Goal: Task Accomplishment & Management: Manage account settings

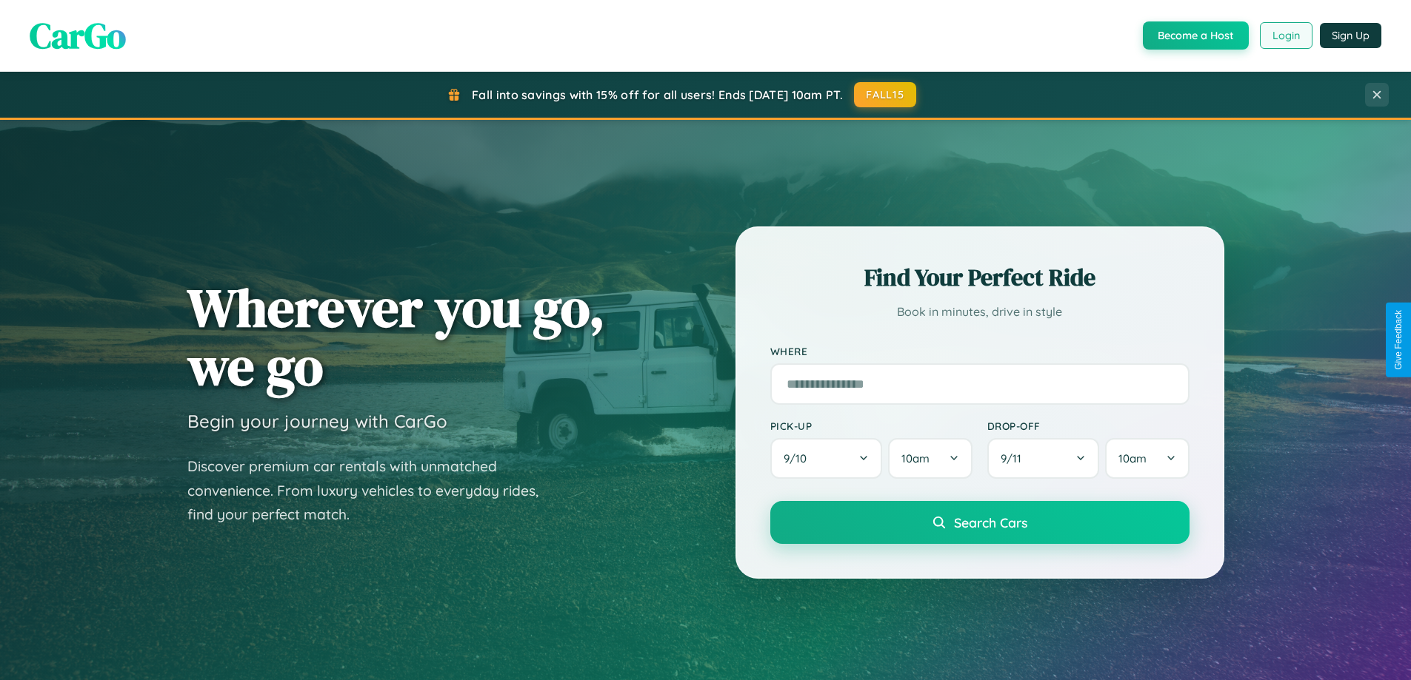
click at [1285, 36] on button "Login" at bounding box center [1285, 35] width 53 height 27
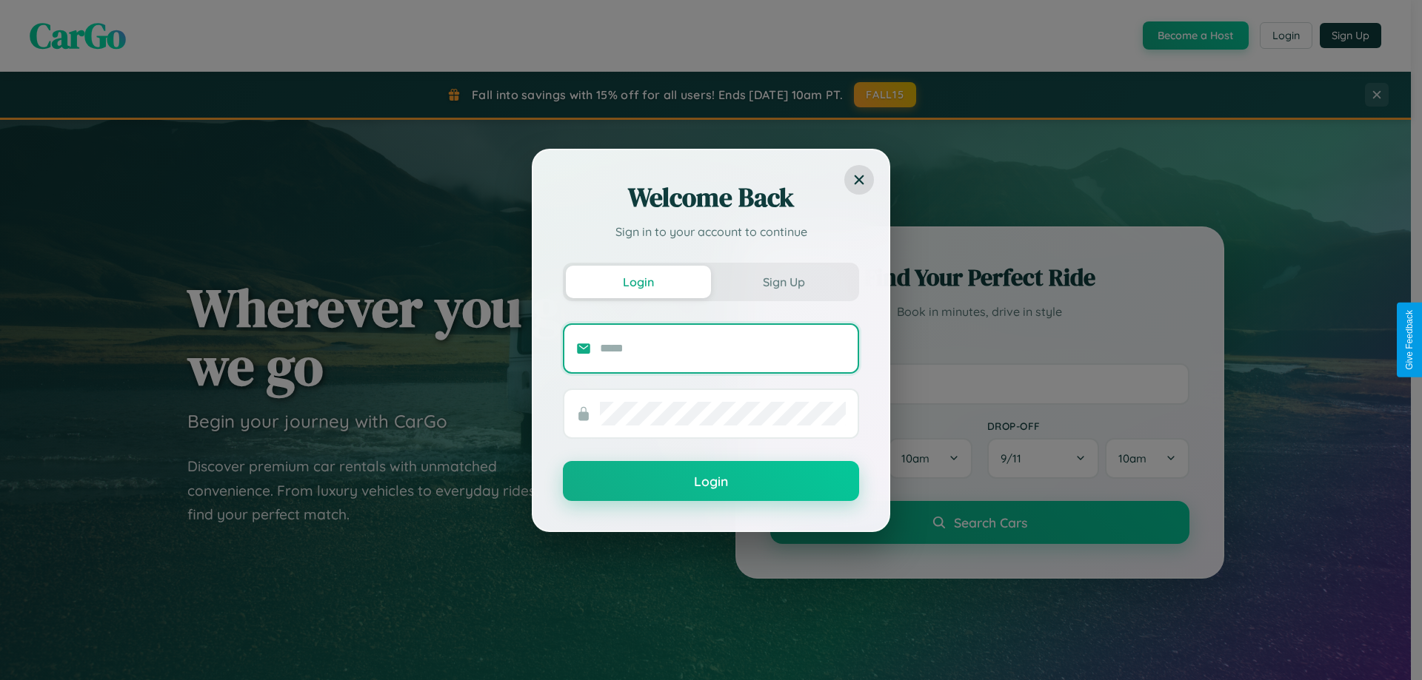
click at [723, 348] on input "text" at bounding box center [723, 349] width 246 height 24
type input "**********"
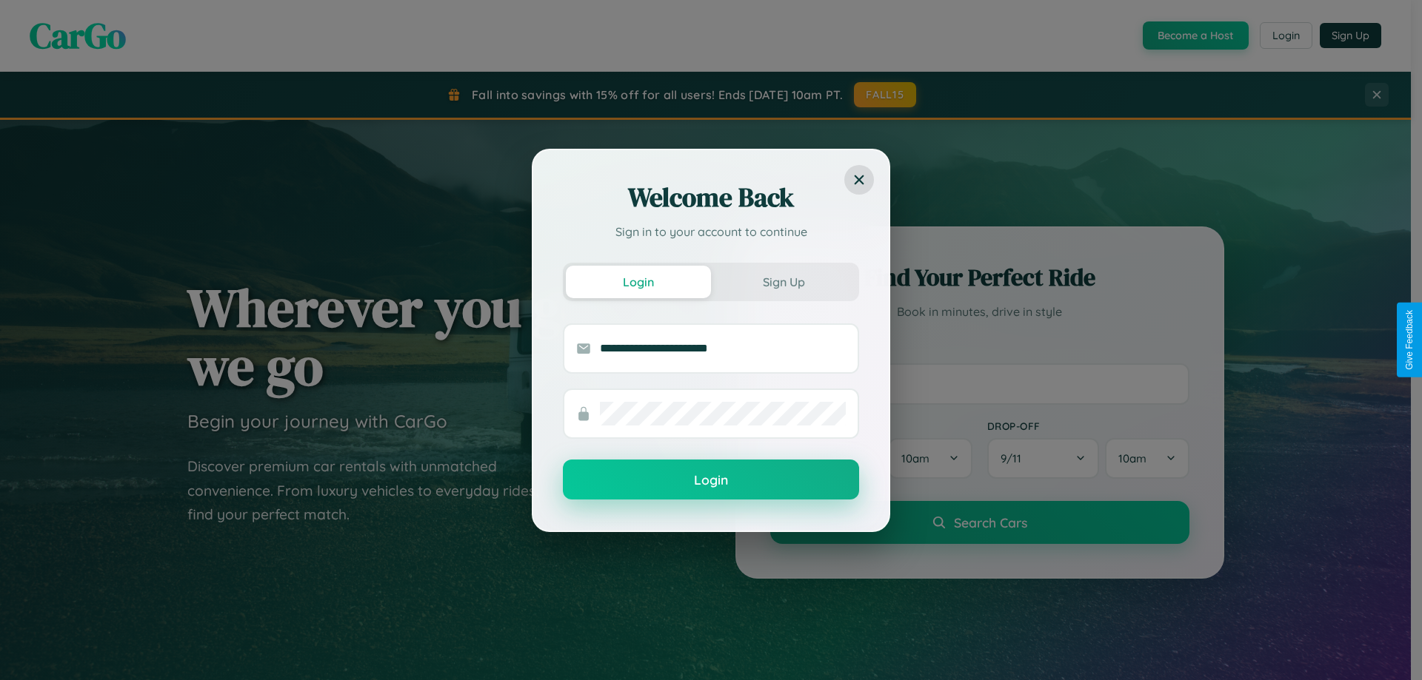
click at [711, 481] on button "Login" at bounding box center [711, 480] width 296 height 40
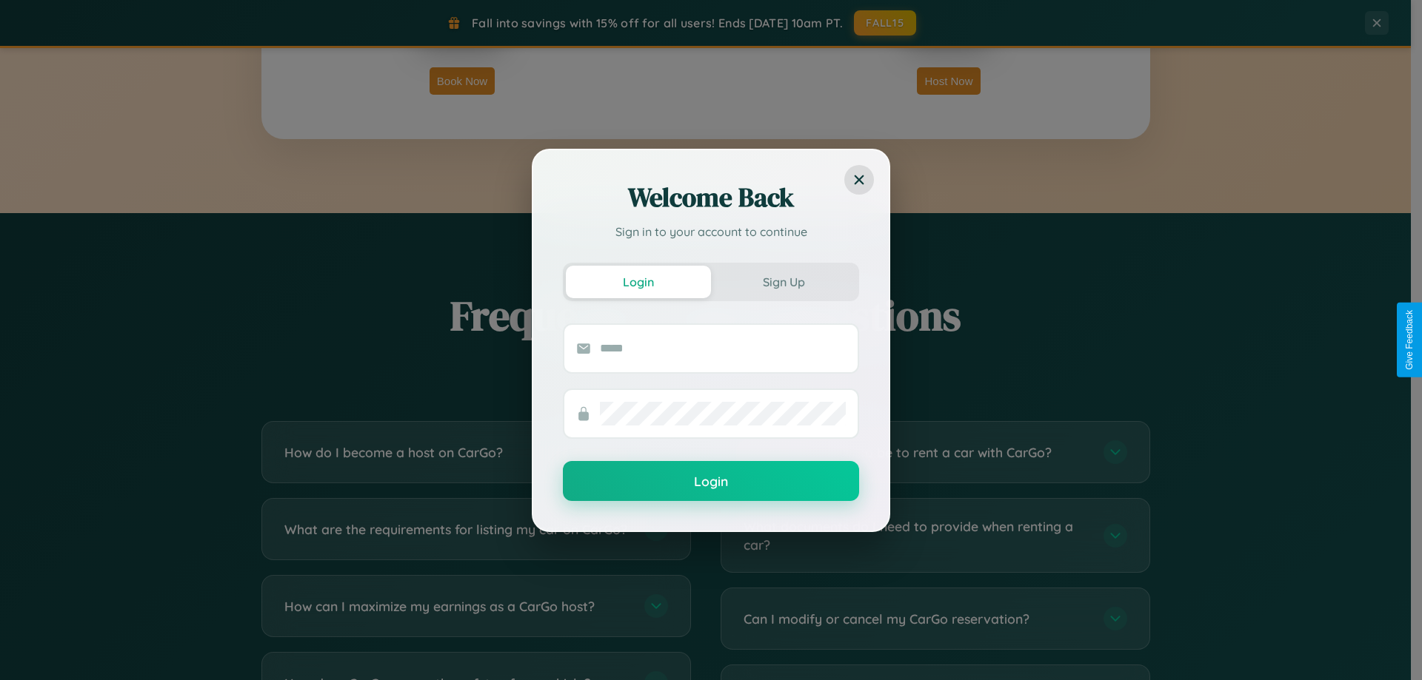
scroll to position [2849, 0]
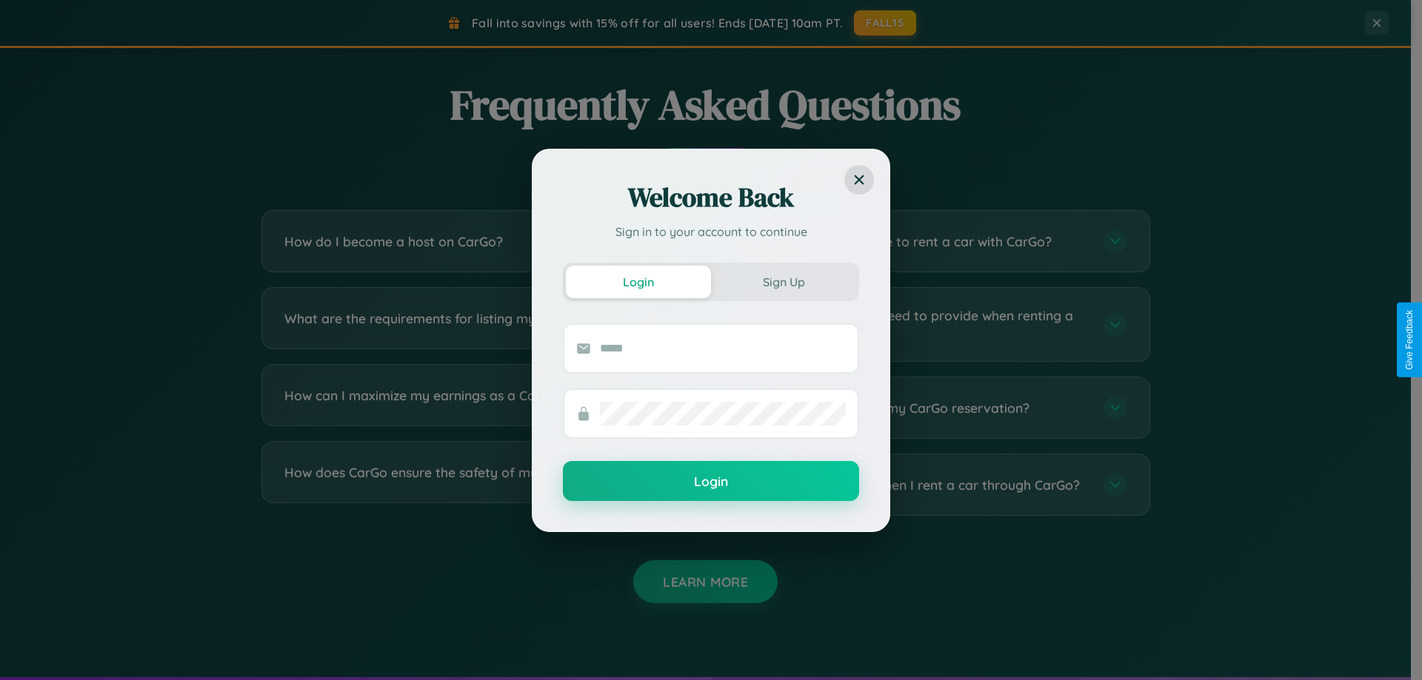
click at [475, 324] on div "Welcome Back Sign in to your account to continue Login Sign Up Login" at bounding box center [711, 340] width 1422 height 680
click at [934, 485] on div "Welcome Back Sign in to your account to continue Login Sign Up Login" at bounding box center [711, 340] width 1422 height 680
click at [475, 485] on div "Welcome Back Sign in to your account to continue Login Sign Up Login" at bounding box center [711, 340] width 1422 height 680
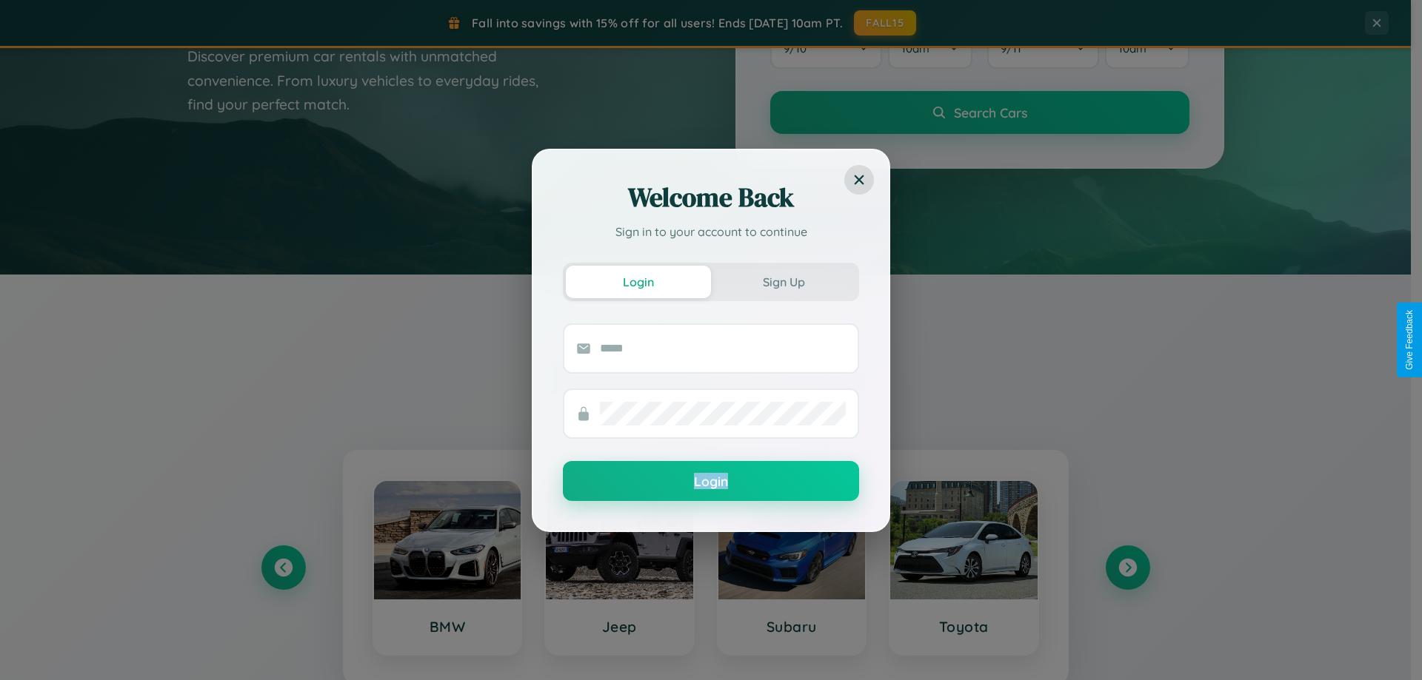
scroll to position [0, 0]
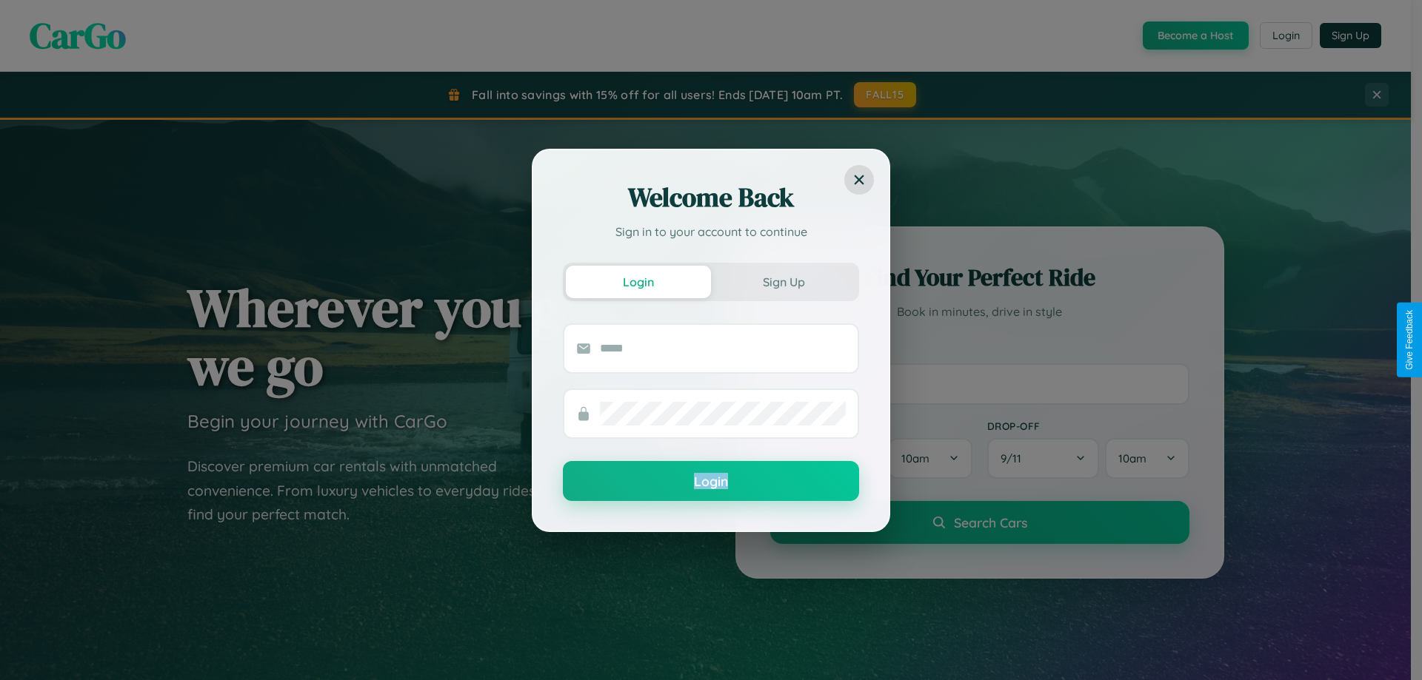
click at [1285, 36] on div "Welcome Back Sign in to your account to continue Login Sign Up Login" at bounding box center [711, 340] width 1422 height 680
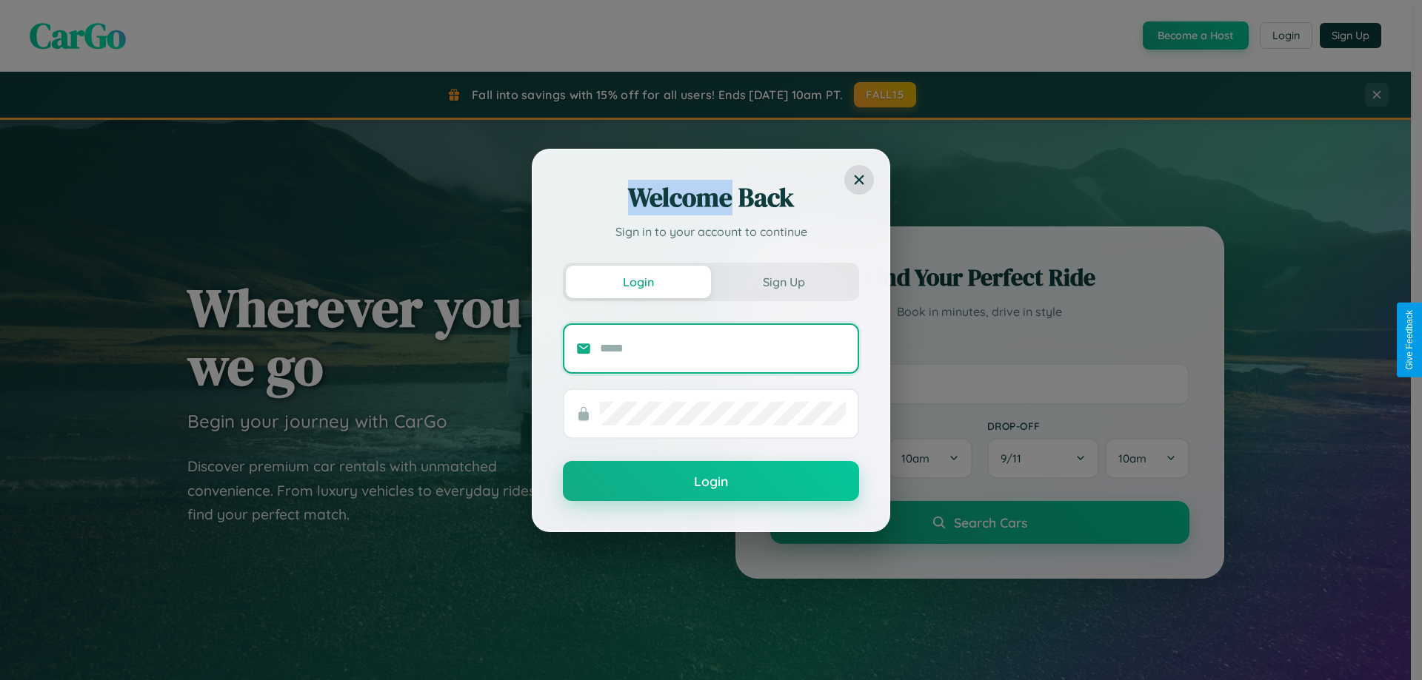
click at [723, 348] on input "text" at bounding box center [723, 349] width 246 height 24
type input "**********"
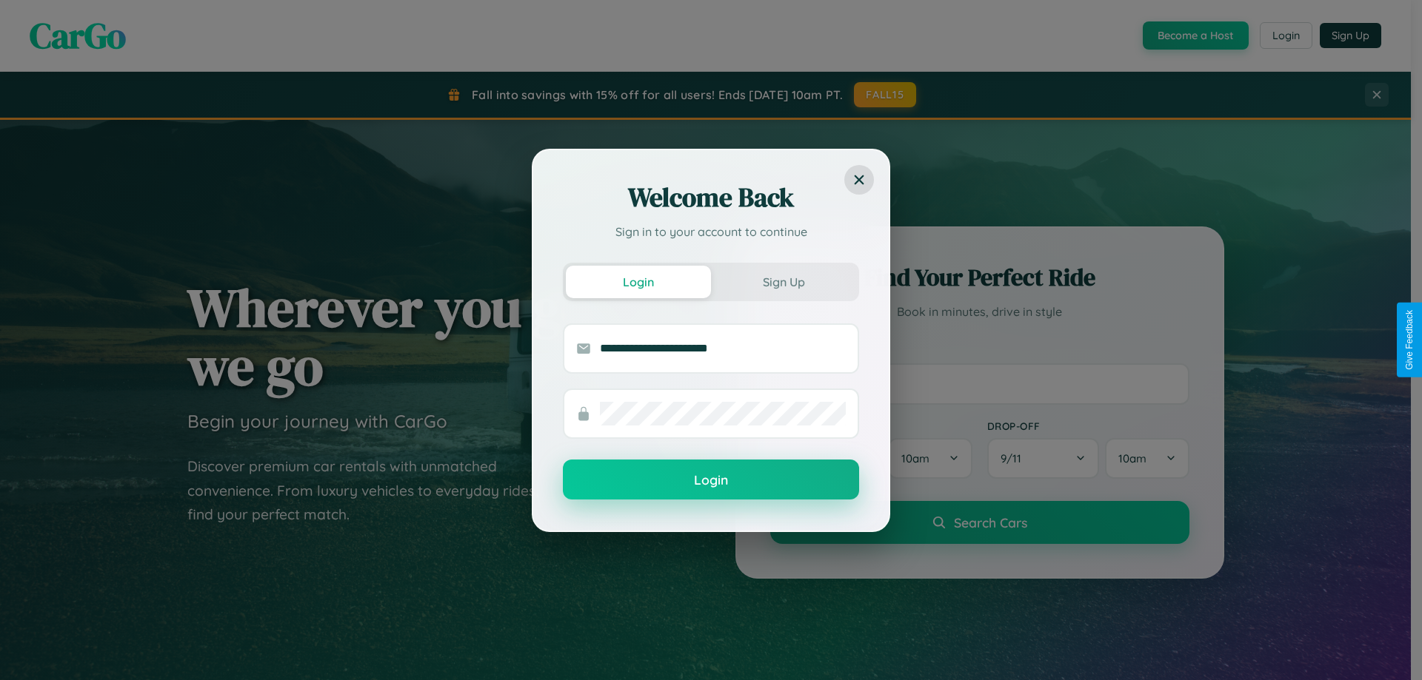
click at [711, 481] on button "Login" at bounding box center [711, 480] width 296 height 40
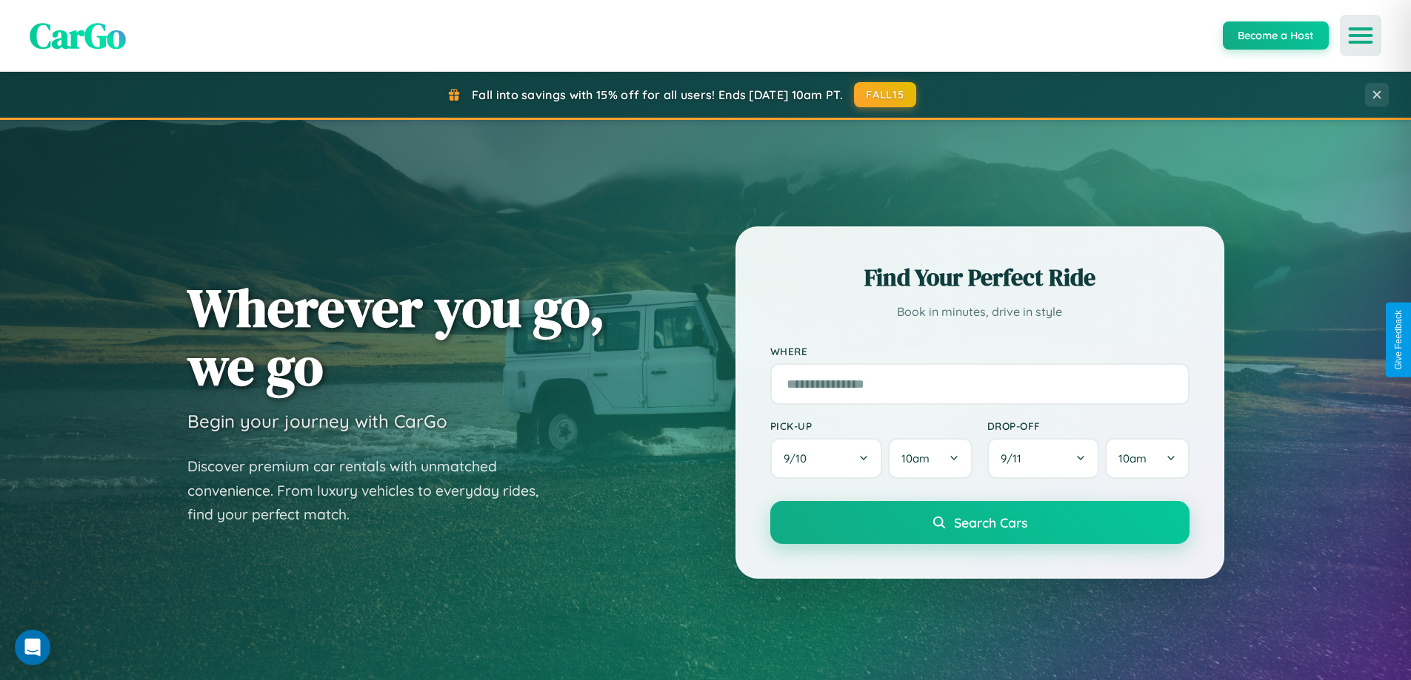
click at [1360, 36] on icon "Open menu" at bounding box center [1360, 35] width 21 height 13
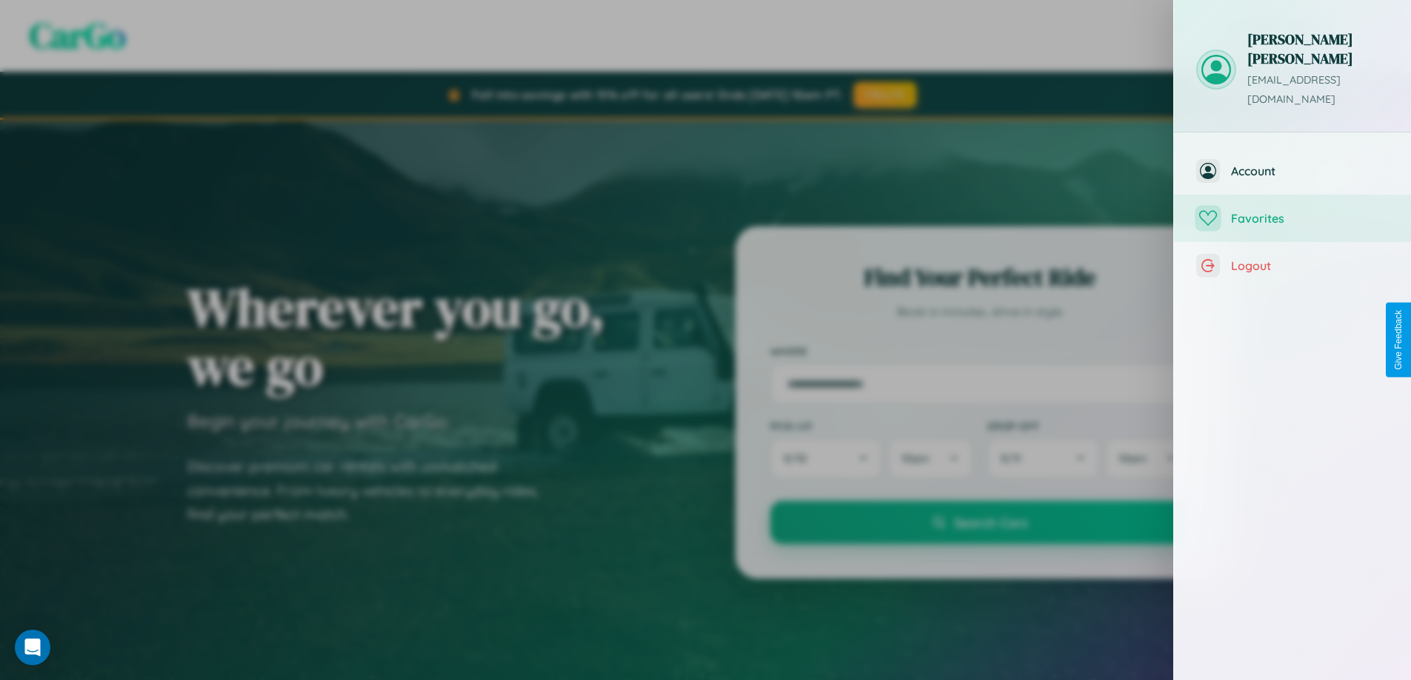
click at [1292, 211] on span "Favorites" at bounding box center [1310, 218] width 158 height 15
